Goal: Task Accomplishment & Management: Manage account settings

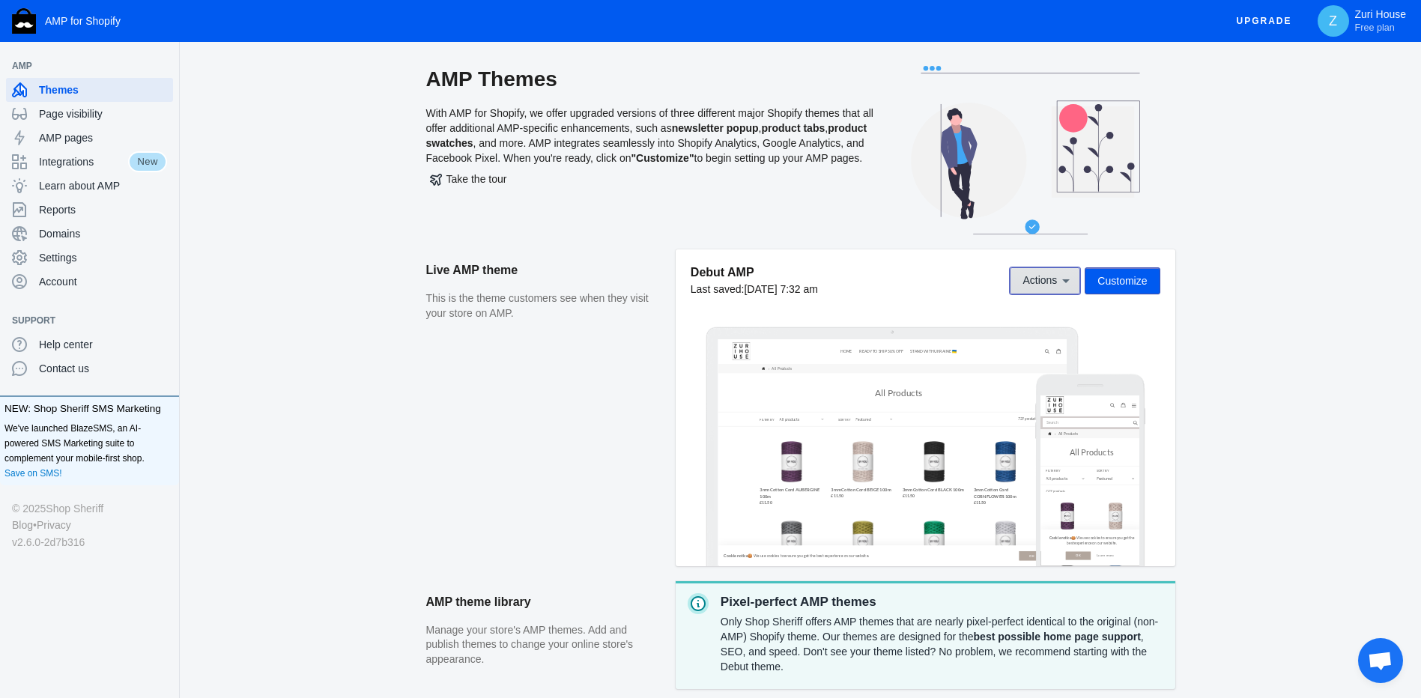
click at [1070, 283] on icon at bounding box center [1066, 280] width 15 height 15
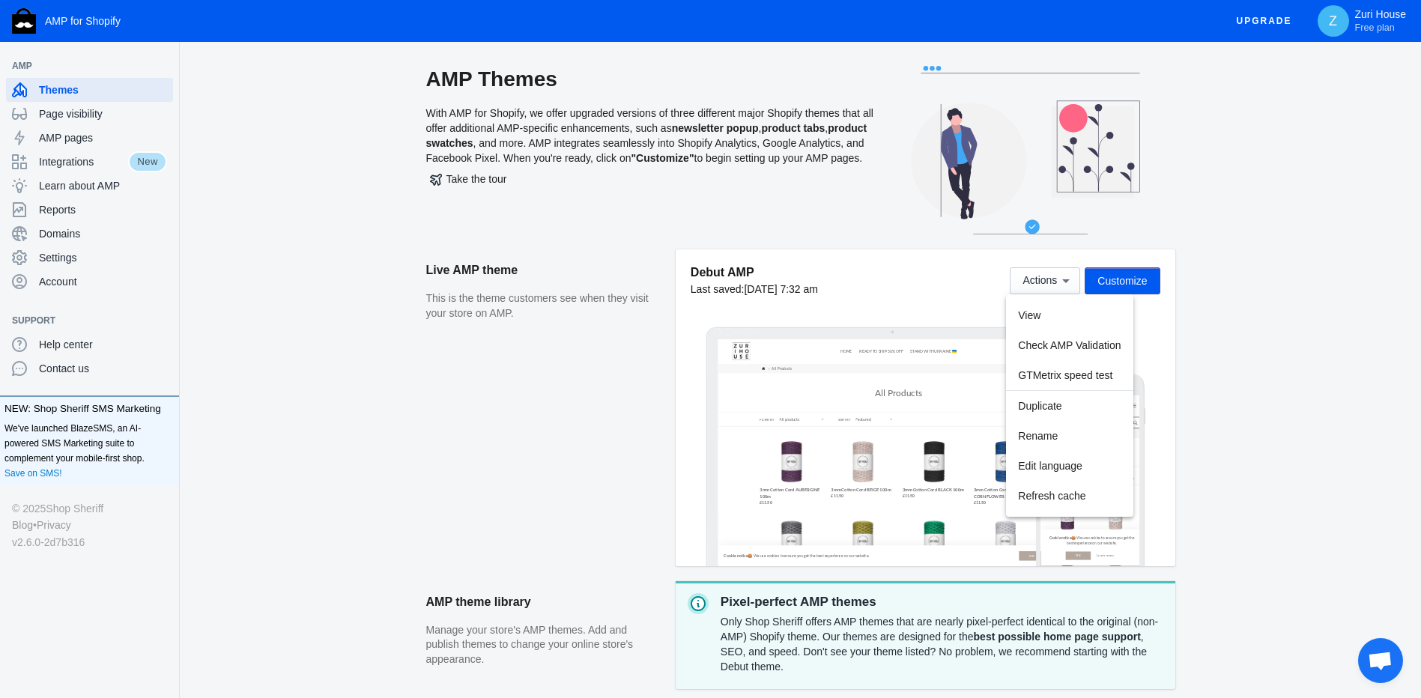
click at [253, 298] on div at bounding box center [710, 349] width 1421 height 698
click at [1146, 289] on button "Customize" at bounding box center [1122, 280] width 75 height 27
click at [111, 163] on span "Integrations" at bounding box center [83, 161] width 89 height 15
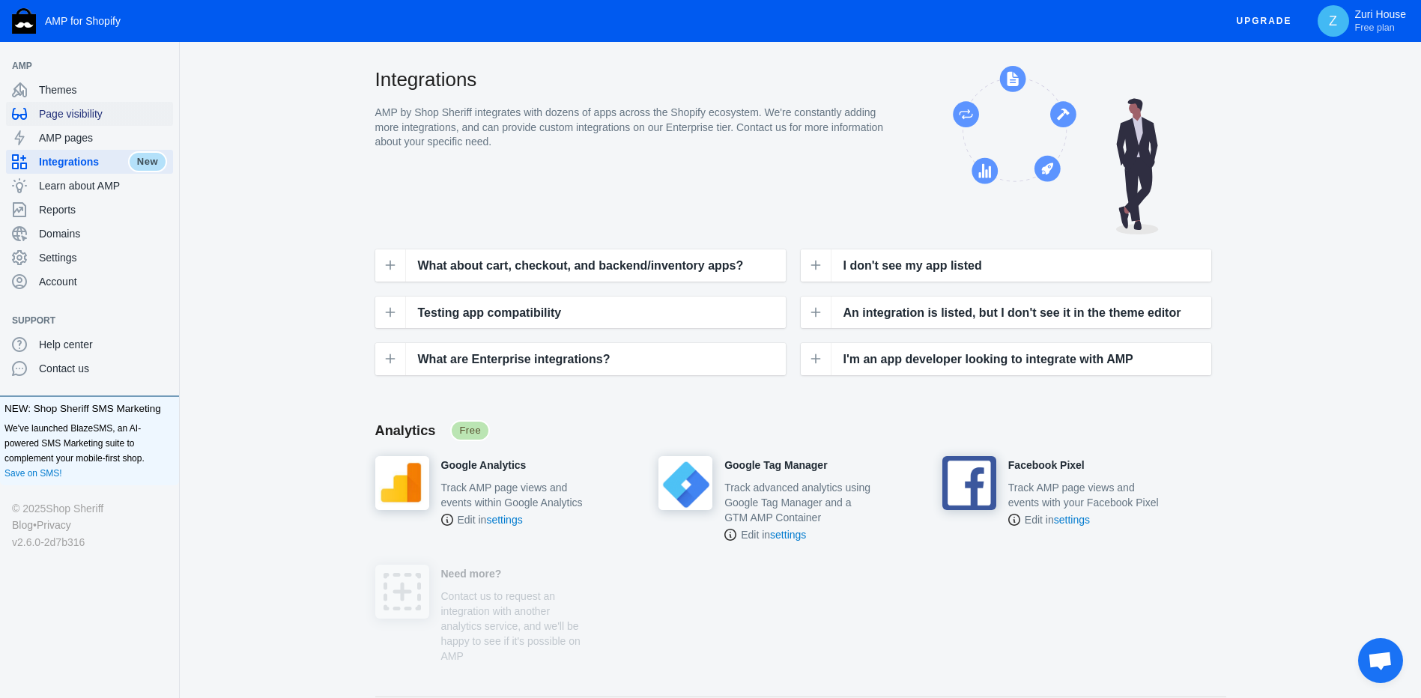
click at [72, 113] on span "Page visibility" at bounding box center [103, 113] width 128 height 15
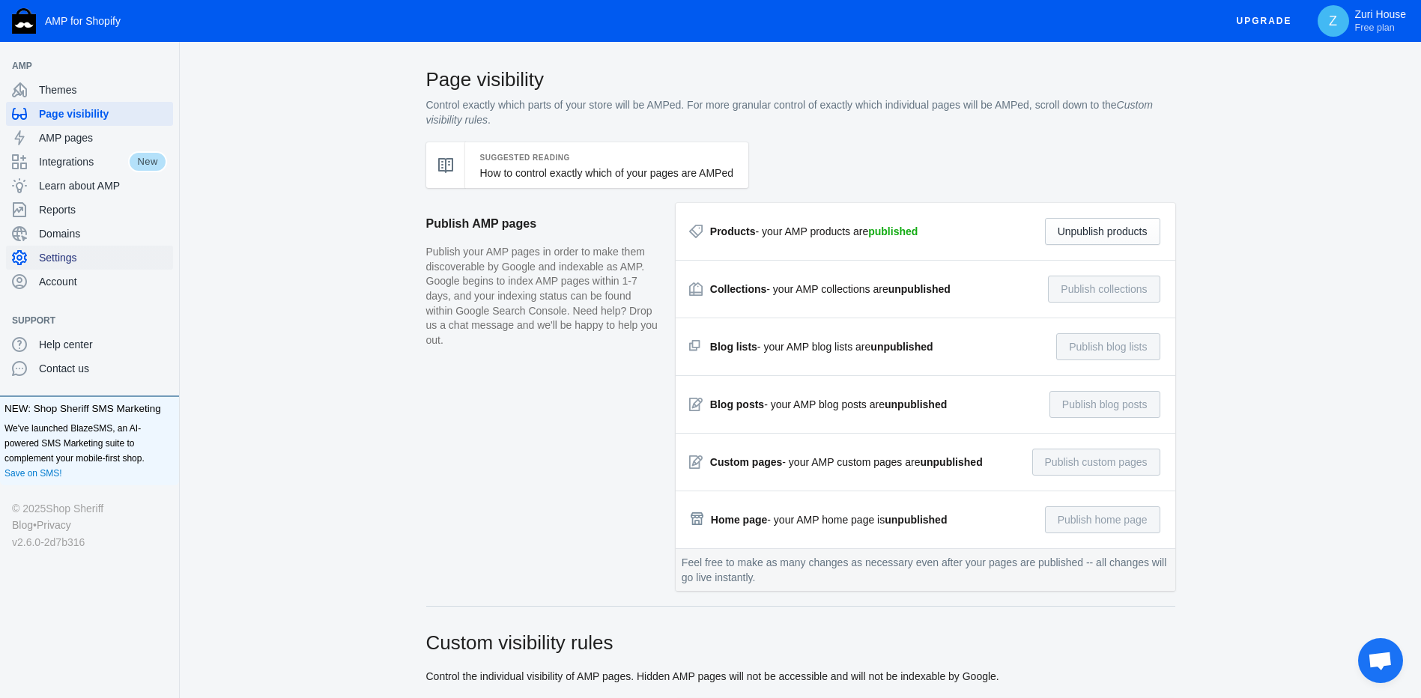
click at [81, 262] on span "Settings" at bounding box center [103, 257] width 128 height 15
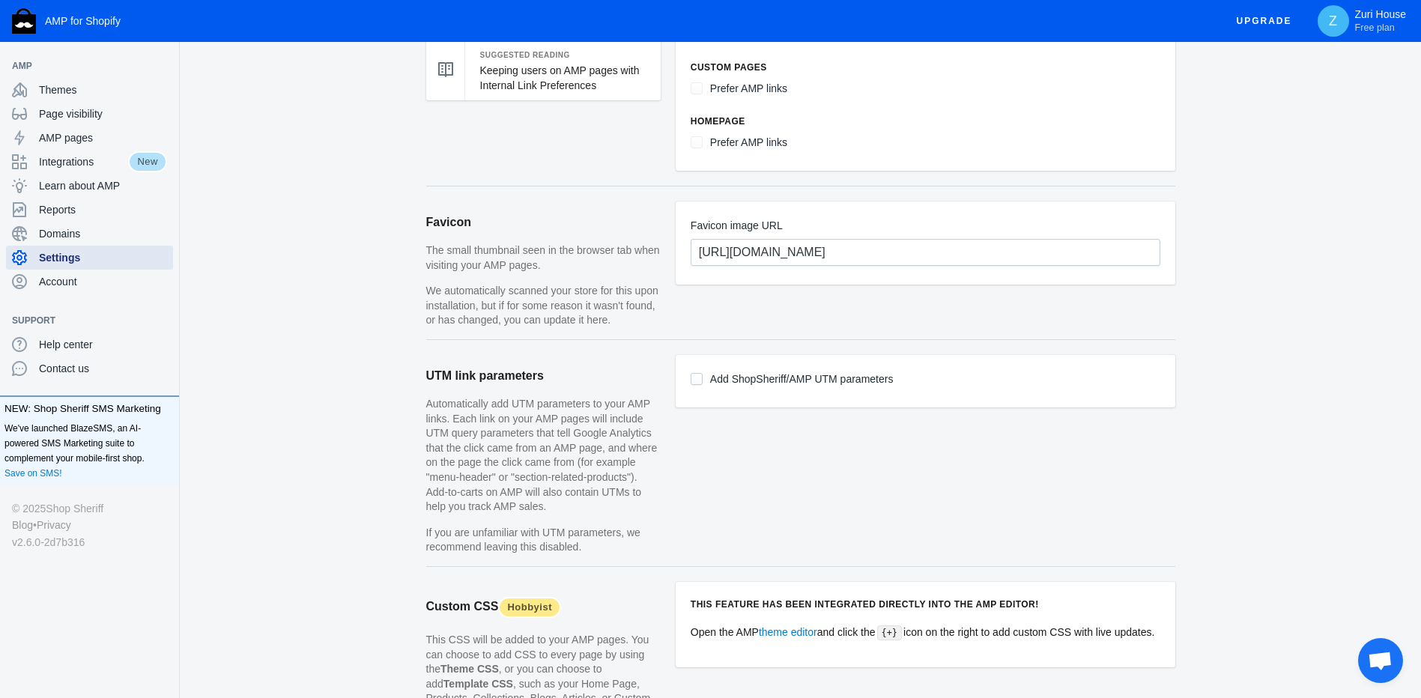
scroll to position [674, 0]
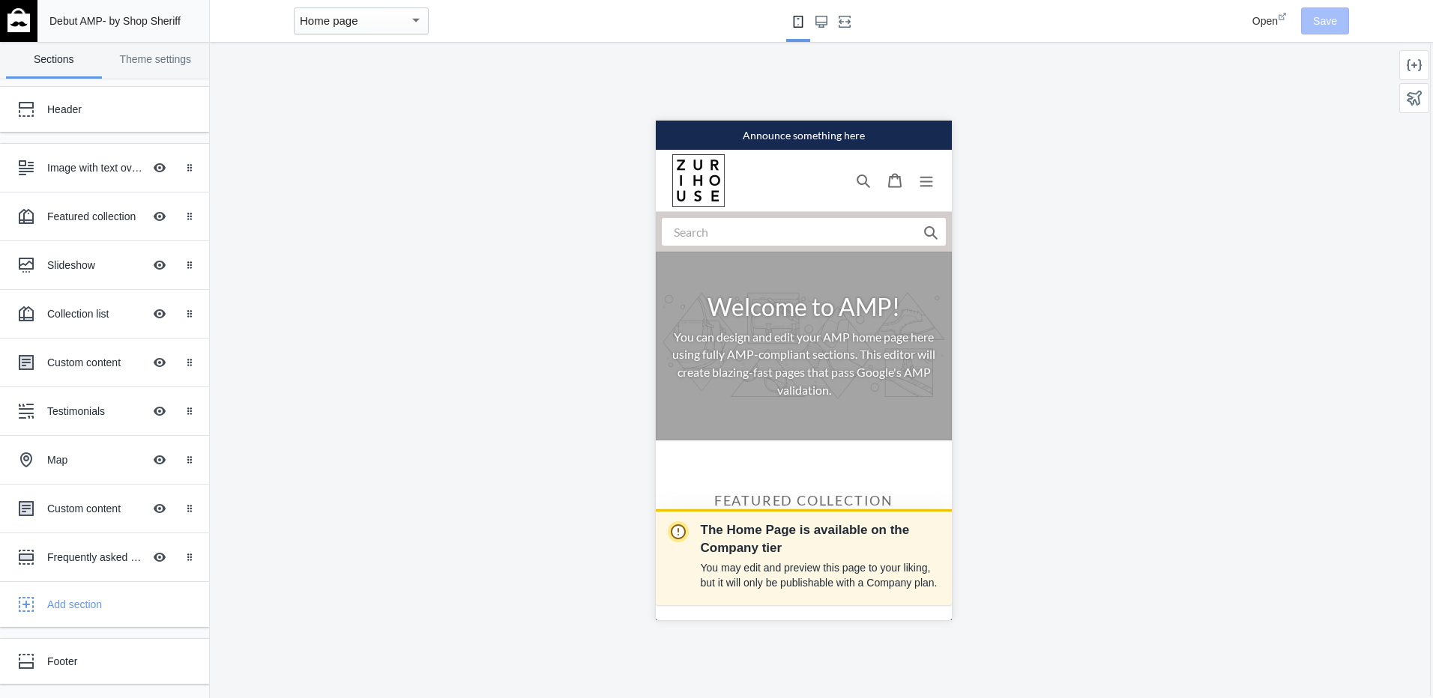
scroll to position [0, 63]
